Goal: Task Accomplishment & Management: Manage account settings

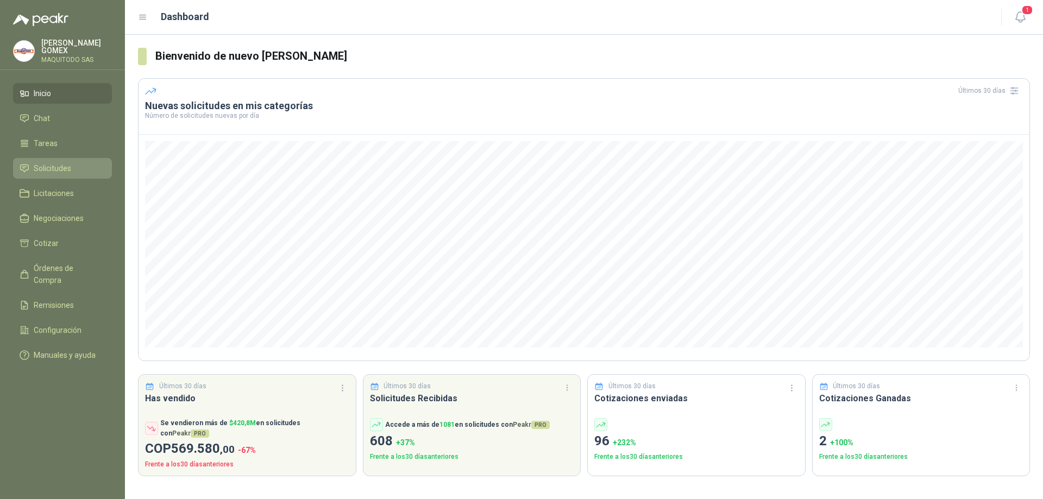
click at [53, 163] on span "Solicitudes" at bounding box center [53, 169] width 38 height 12
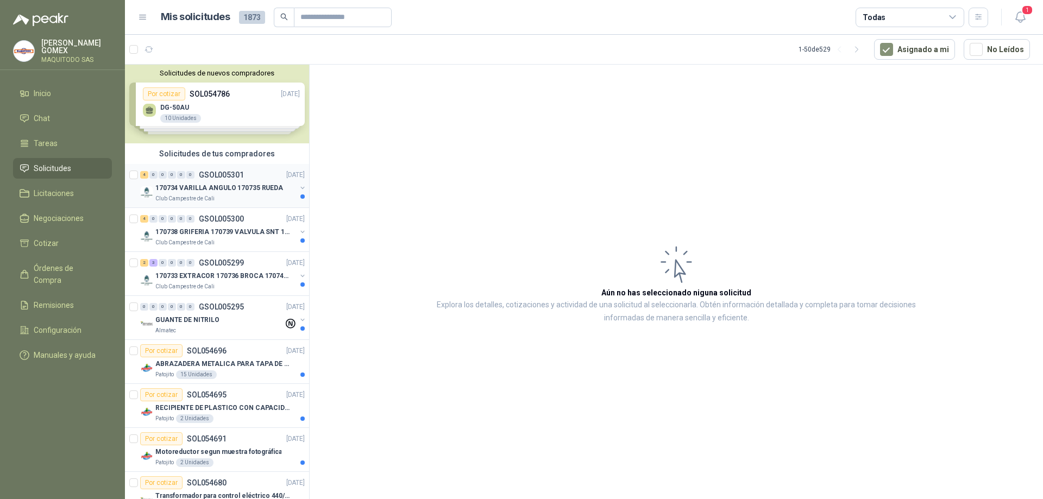
click at [298, 188] on button "button" at bounding box center [302, 188] width 9 height 9
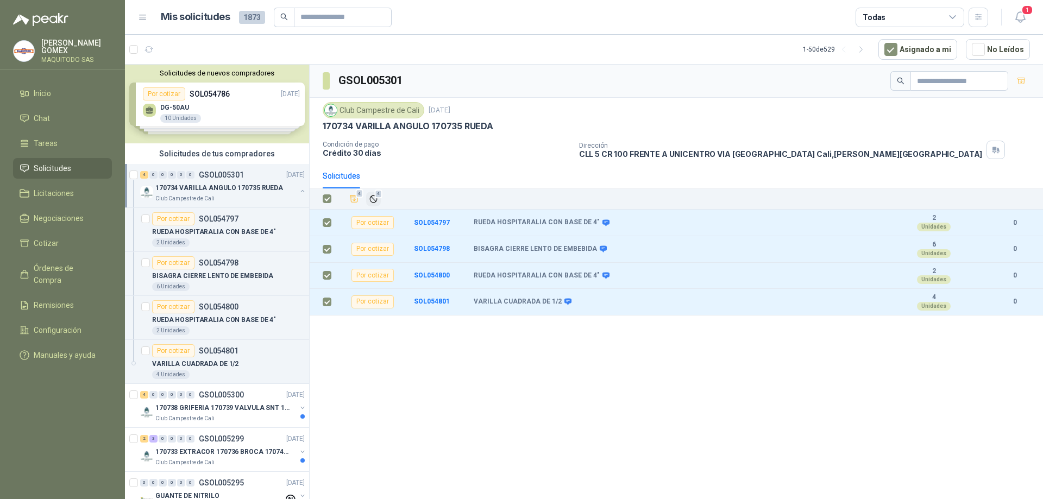
click at [373, 195] on icon "Ignorar" at bounding box center [373, 199] width 9 height 9
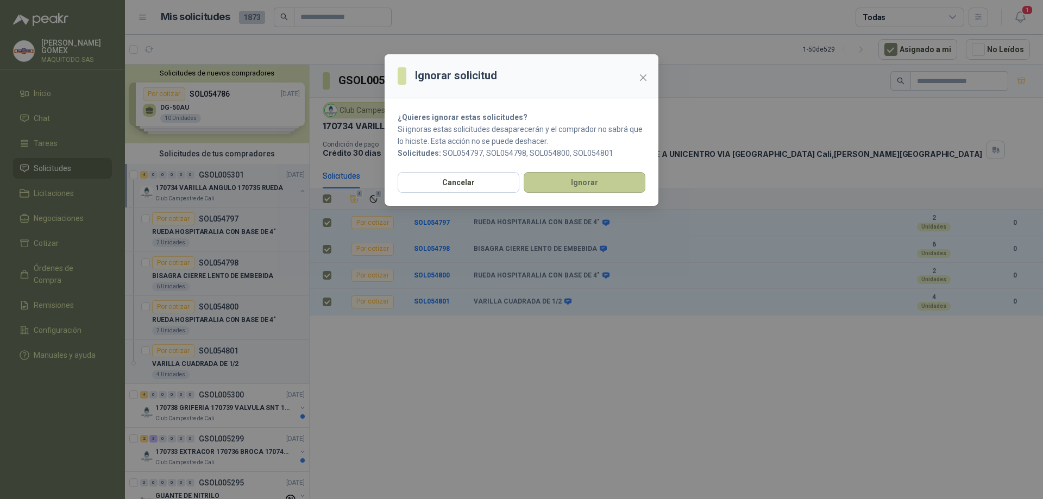
click at [574, 188] on button "Ignorar" at bounding box center [585, 182] width 122 height 21
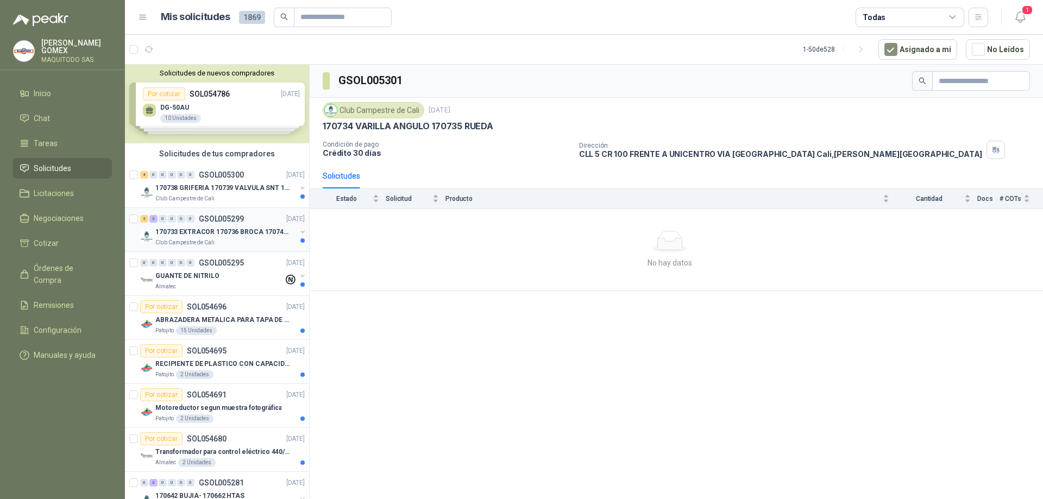
click at [298, 234] on button "button" at bounding box center [302, 232] width 9 height 9
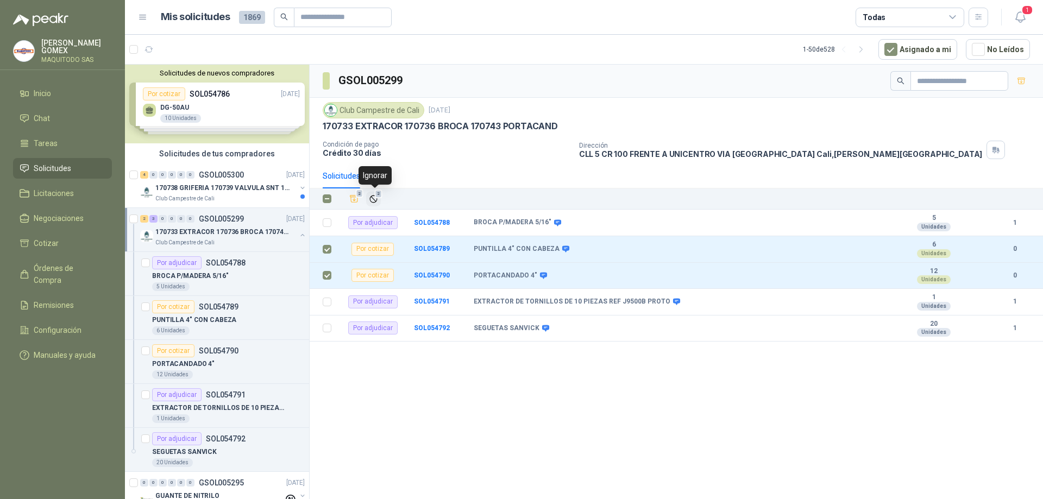
click at [378, 202] on icon "Ignorar" at bounding box center [373, 199] width 9 height 9
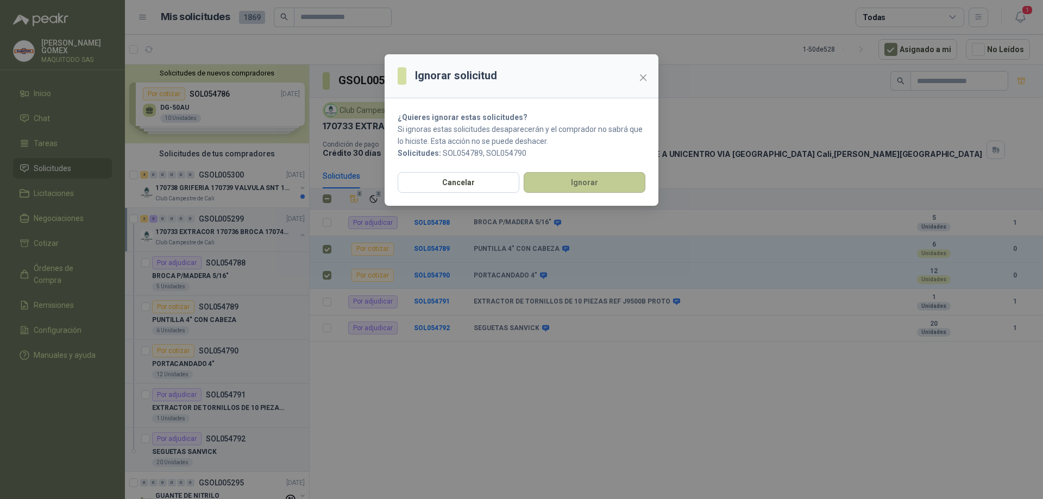
click at [588, 188] on button "Ignorar" at bounding box center [585, 182] width 122 height 21
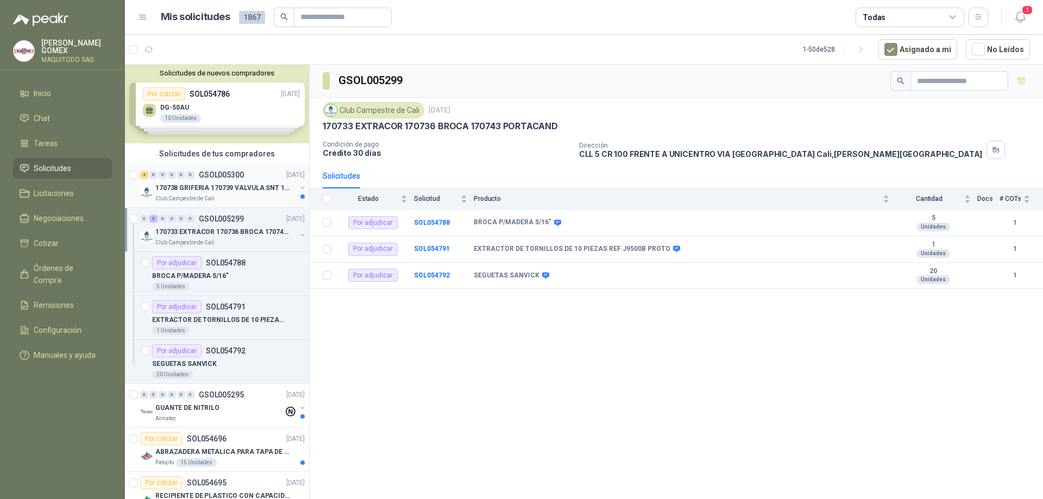
click at [293, 201] on div "170738 GRIFERIA 170739 VALVULA SNT 170742 VALVULA Club Campestre de Cali" at bounding box center [223, 193] width 167 height 22
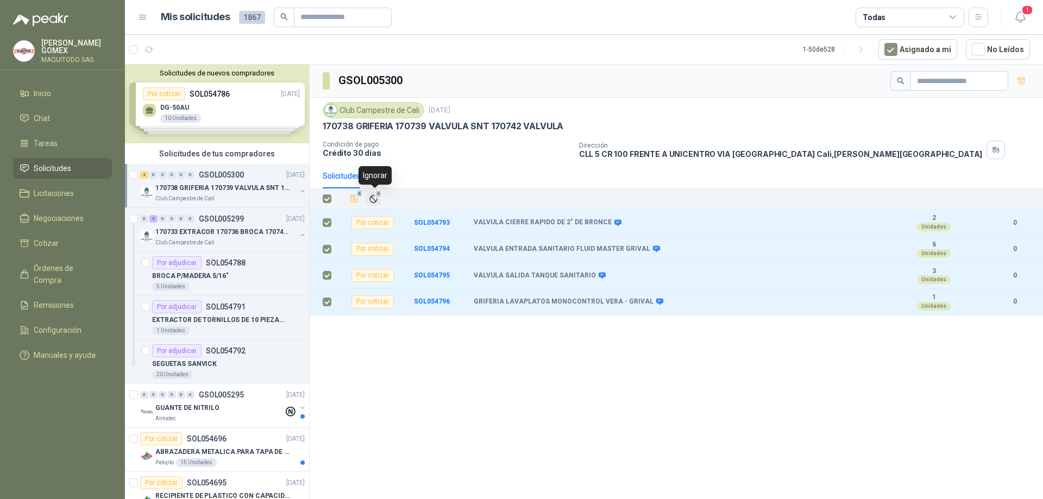
click at [373, 198] on icon "Ignorar" at bounding box center [373, 199] width 9 height 9
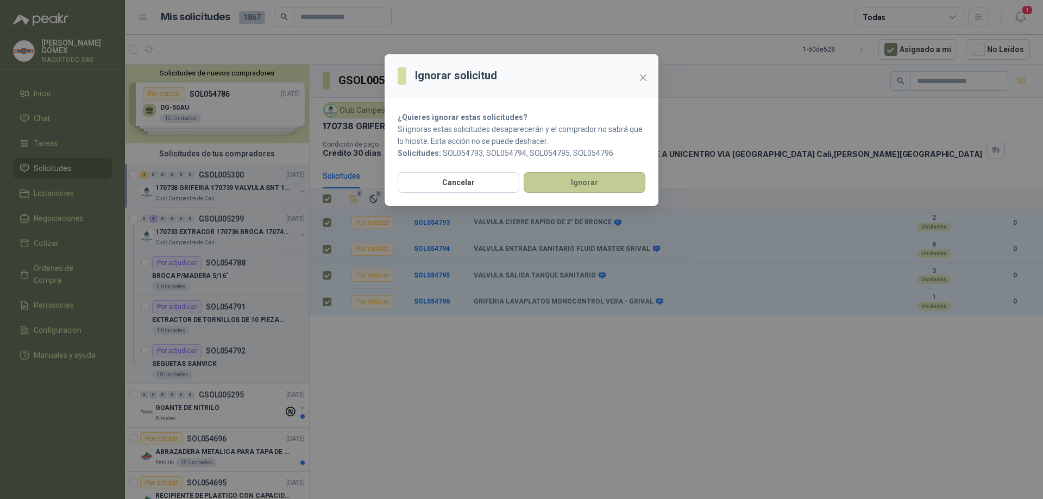
click at [561, 183] on button "Ignorar" at bounding box center [585, 182] width 122 height 21
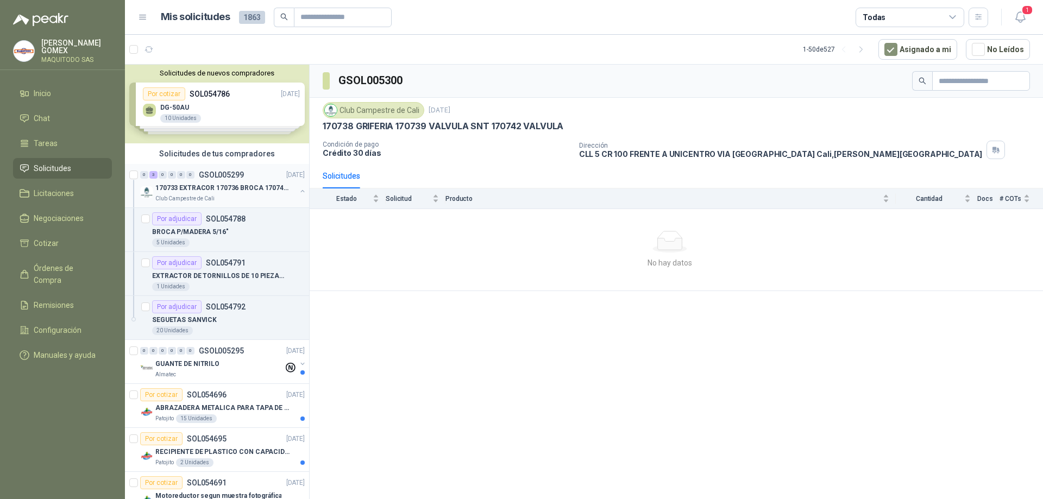
click at [298, 188] on button "button" at bounding box center [302, 191] width 9 height 9
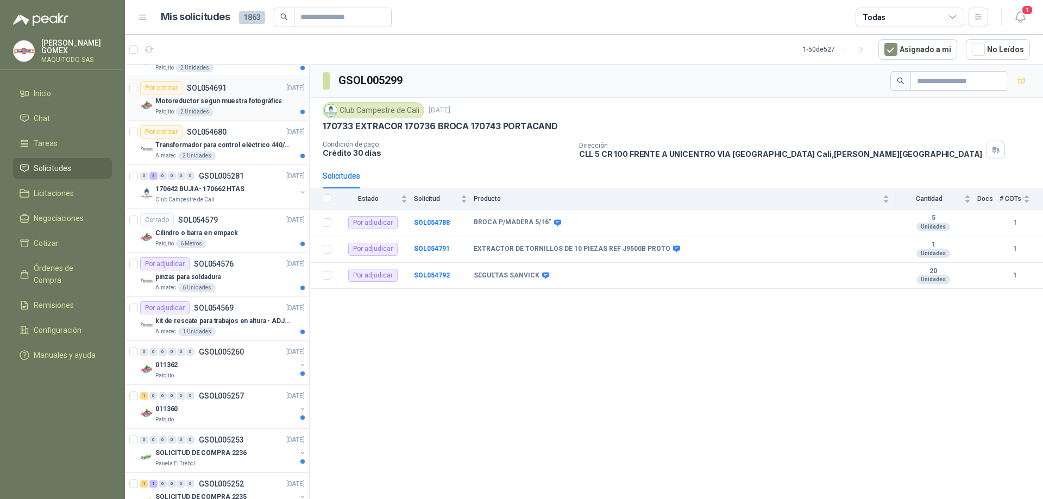
scroll to position [272, 0]
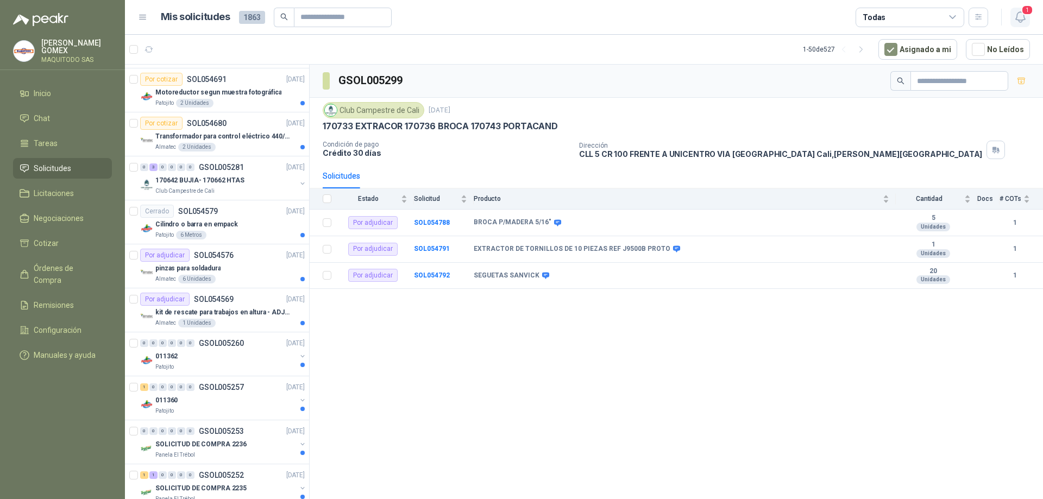
click at [1023, 20] on icon "button" at bounding box center [1021, 17] width 14 height 14
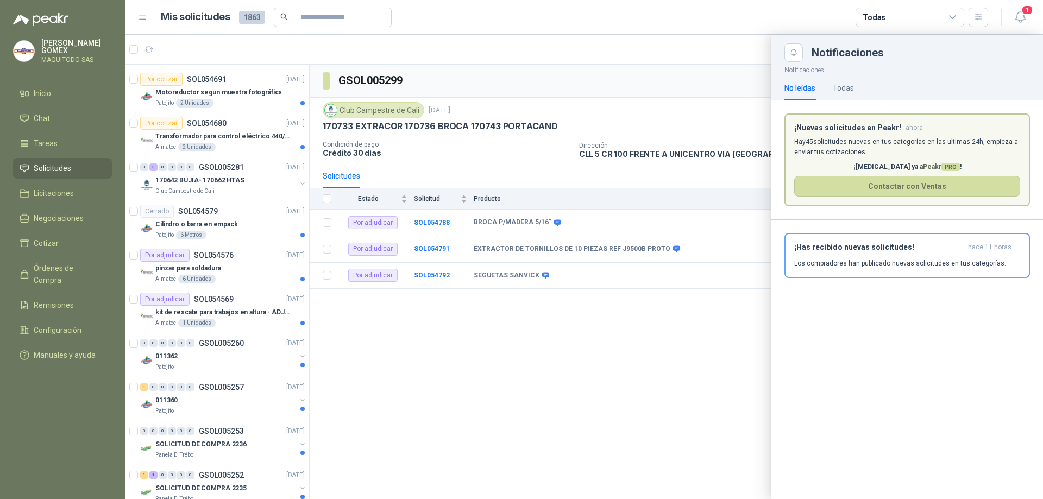
click at [885, 149] on p "Hay 45 solicitudes nuevas en tus categorías en las ultimas 24h, empieza a envia…" at bounding box center [908, 147] width 226 height 21
click at [874, 242] on button "¡Has recibido nuevas solicitudes! hace 11 horas Los compradores han publicado n…" at bounding box center [908, 255] width 246 height 45
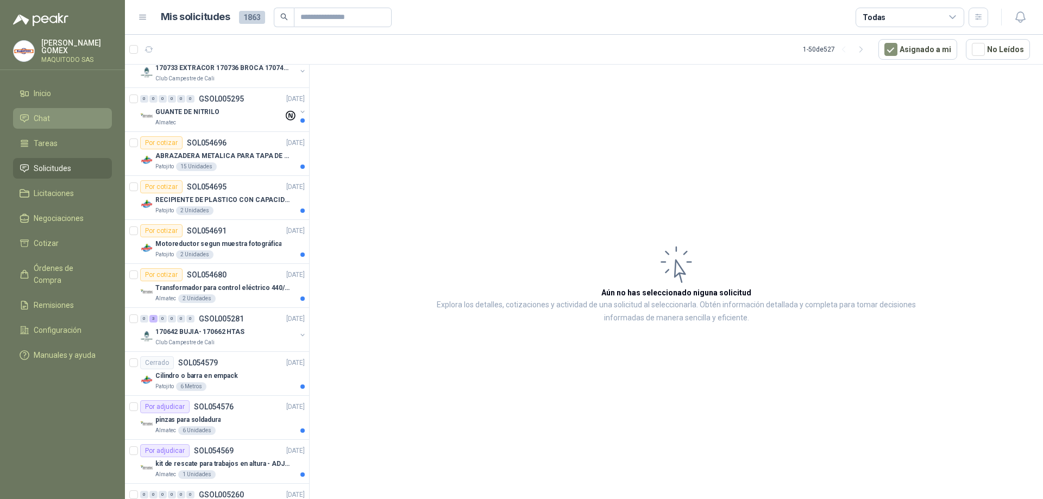
scroll to position [109, 0]
